Goal: Task Accomplishment & Management: Manage account settings

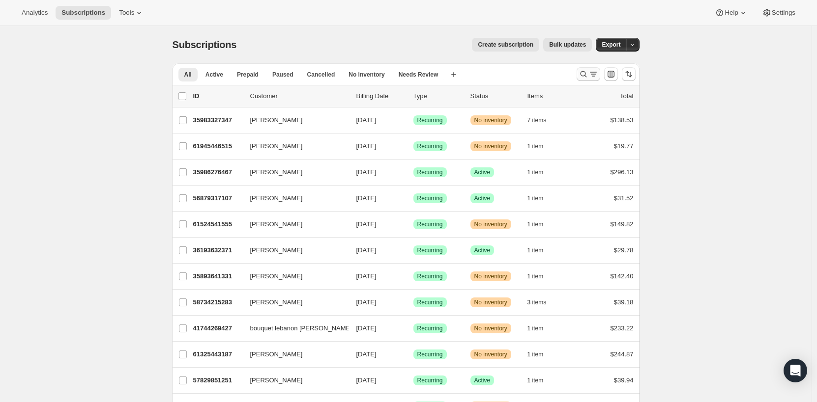
click at [591, 75] on icon "Search and filter results" at bounding box center [593, 74] width 10 height 10
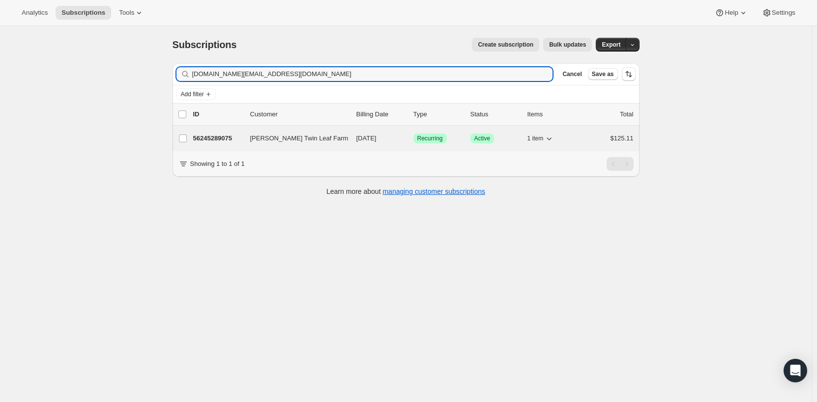
type input "[DOMAIN_NAME][EMAIL_ADDRESS][DOMAIN_NAME]"
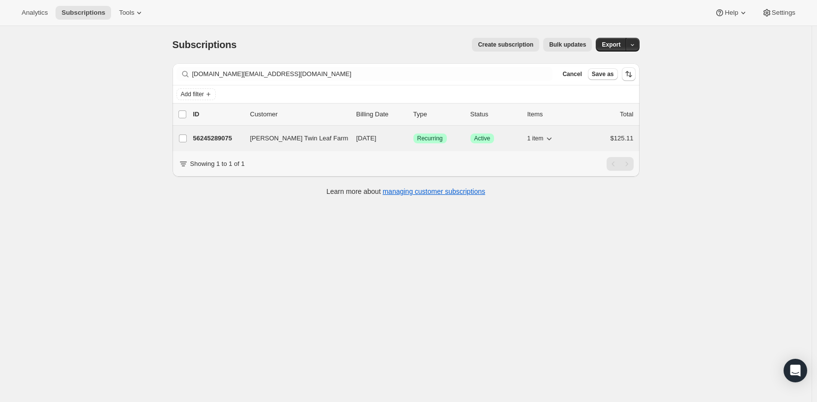
click at [247, 142] on div "56245289075 [PERSON_NAME] Twin Leaf Farm [DATE] Success Recurring Success Activ…" at bounding box center [413, 139] width 440 height 14
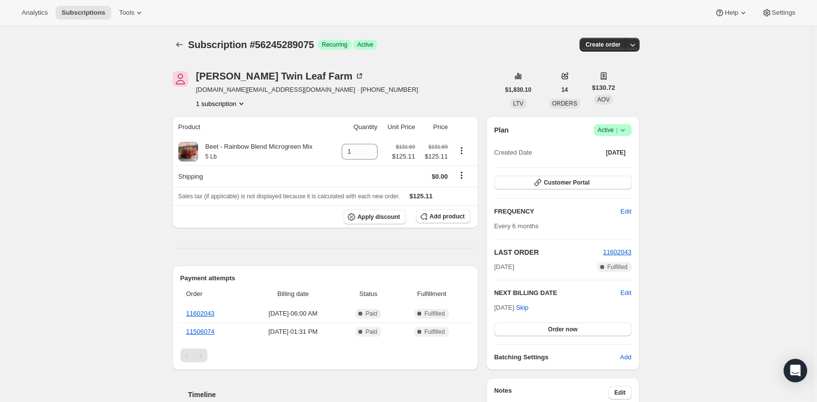
click at [625, 129] on icon at bounding box center [623, 130] width 10 height 10
click at [622, 167] on span "Cancel subscription" at bounding box center [616, 166] width 56 height 7
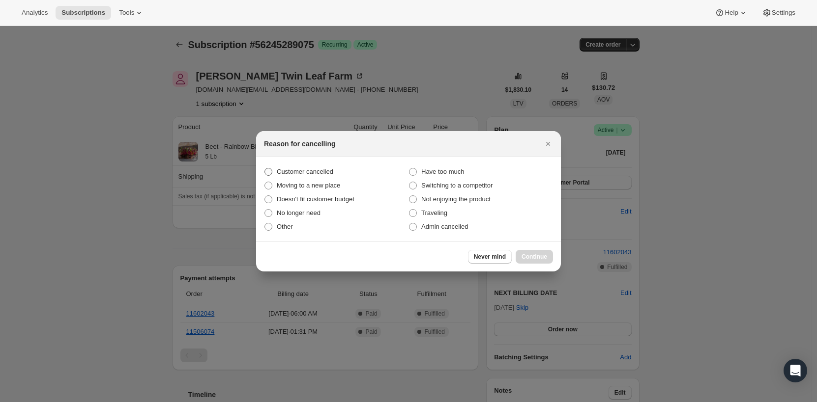
click at [265, 172] on span ":rbv:" at bounding box center [268, 172] width 8 height 8
click at [265, 169] on input "Customer cancelled" at bounding box center [264, 168] width 0 height 0
radio input "true"
click at [540, 257] on span "Continue" at bounding box center [534, 257] width 26 height 8
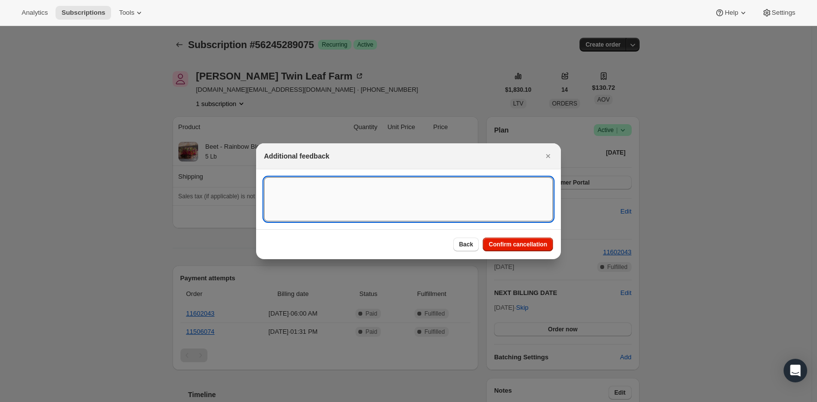
click at [402, 212] on textarea ":rbv:" at bounding box center [408, 199] width 289 height 44
type textarea "Live chat request"
click at [501, 241] on span "Confirm cancellation" at bounding box center [517, 245] width 58 height 8
